Goal: Find specific page/section: Find specific page/section

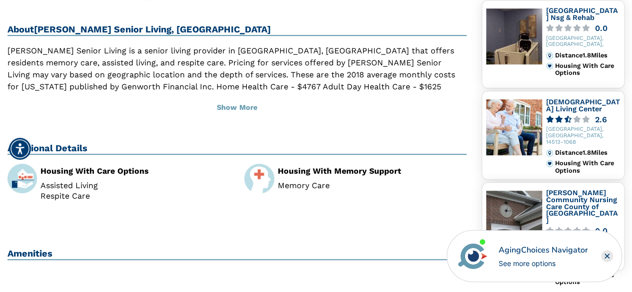
click at [494, 199] on img at bounding box center [514, 219] width 56 height 56
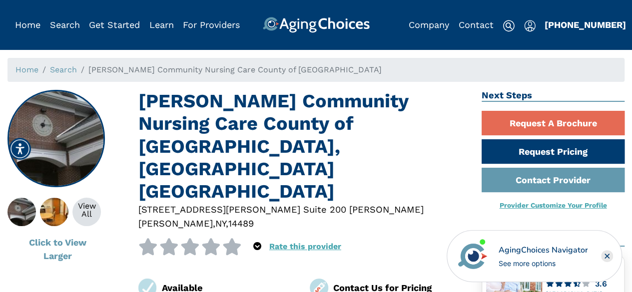
scroll to position [256, 0]
